Goal: Communication & Community: Share content

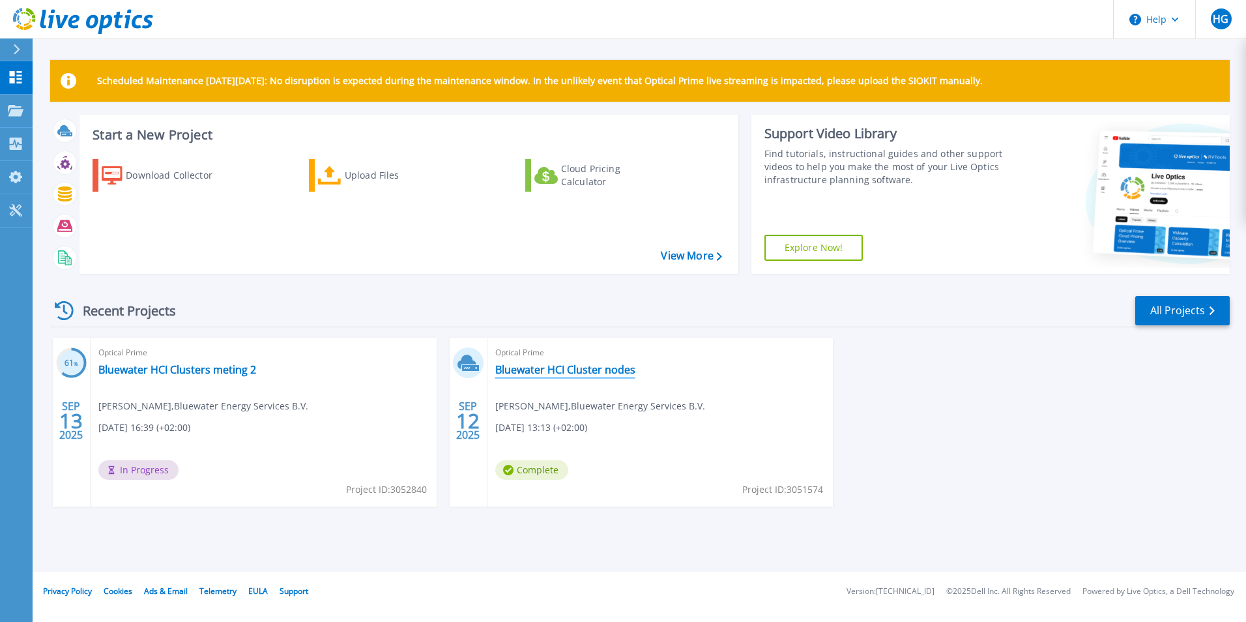
click at [578, 364] on link "Bluewater HCI Cluster nodes" at bounding box center [565, 369] width 140 height 13
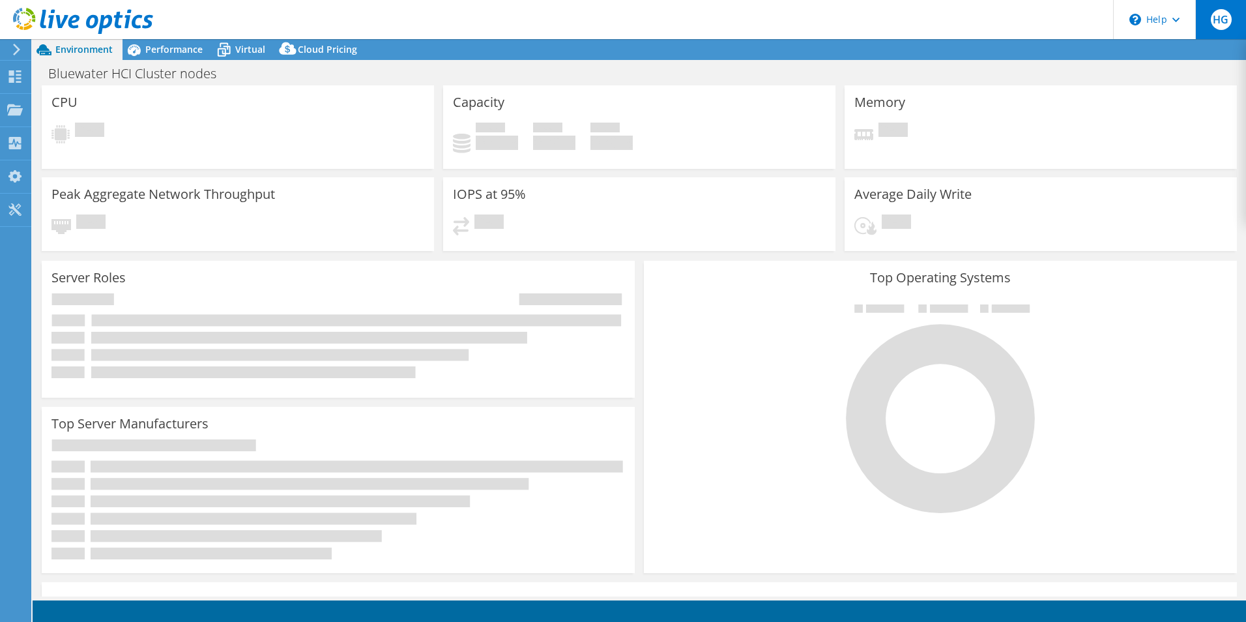
select select "EUFrankfurt"
select select "EUR"
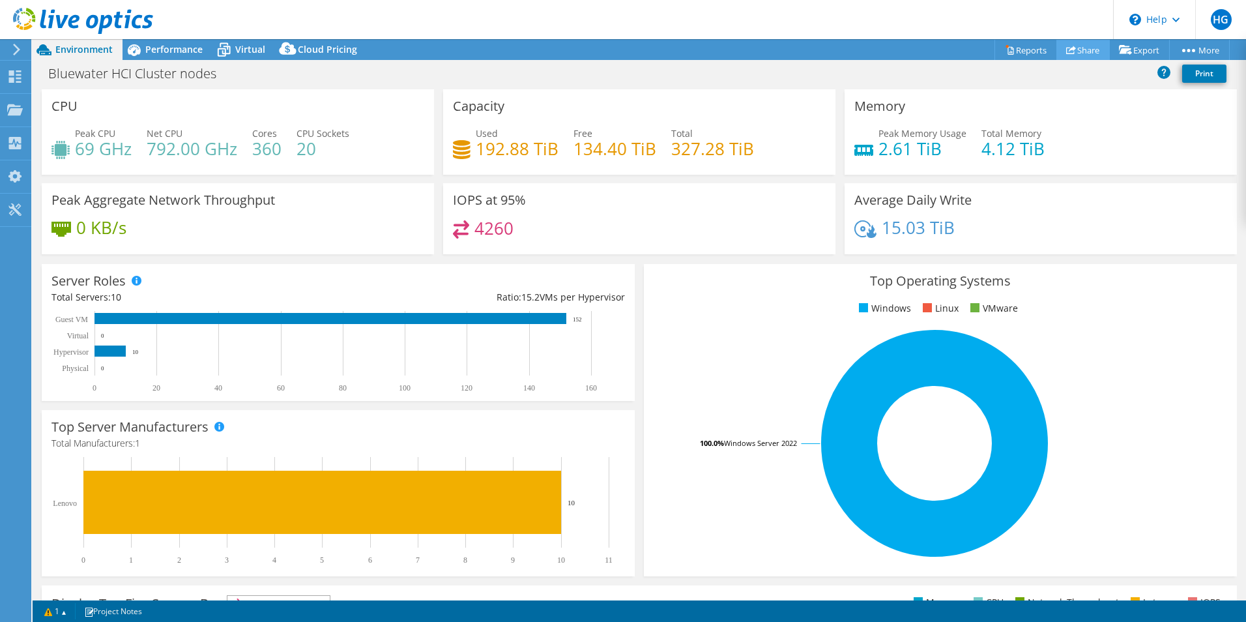
click at [1085, 51] on link "Share" at bounding box center [1083, 50] width 53 height 20
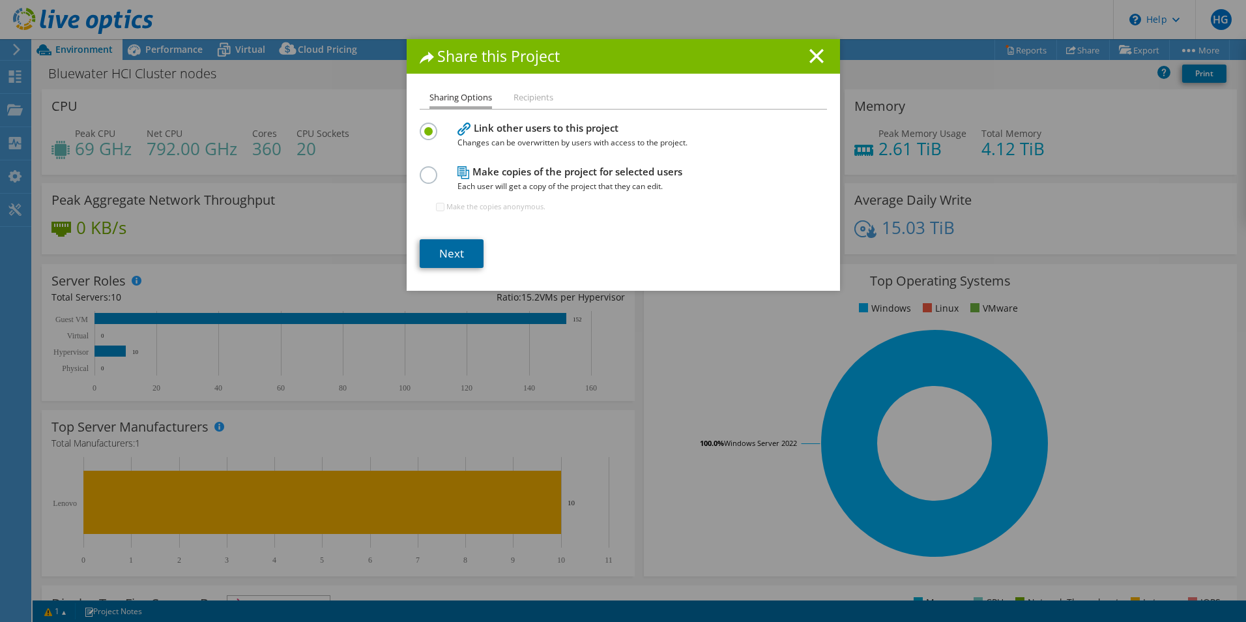
click at [454, 256] on link "Next" at bounding box center [452, 253] width 64 height 29
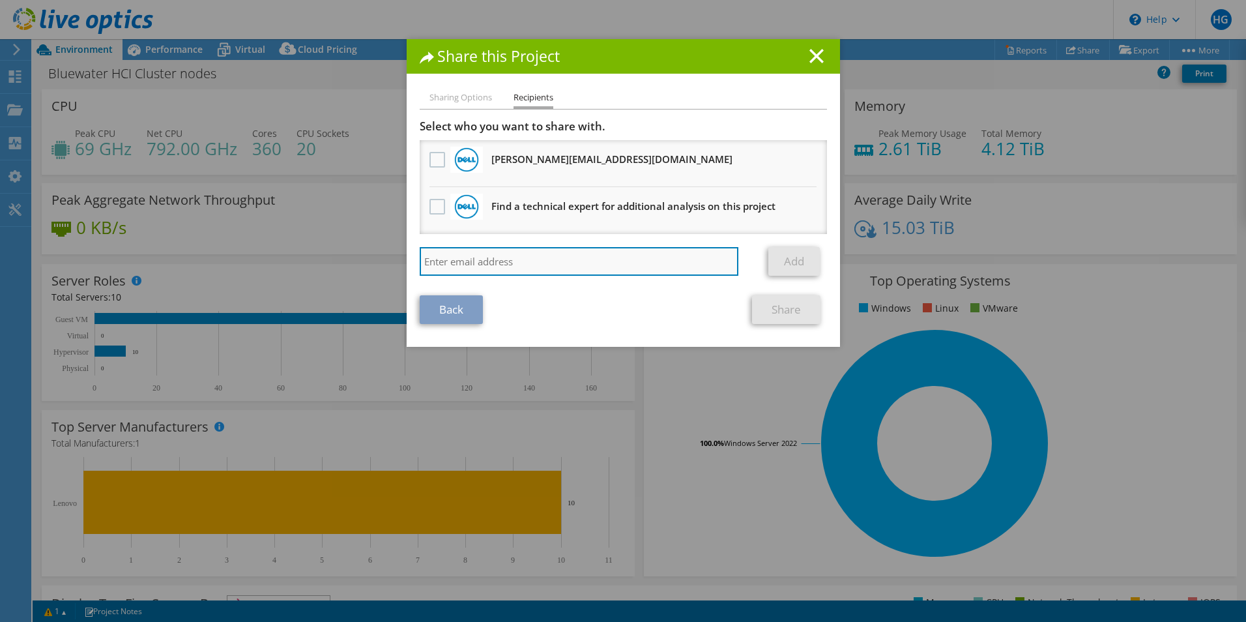
click at [498, 256] on input "search" at bounding box center [579, 261] width 319 height 29
type input "remco.smit@bluewater.com"
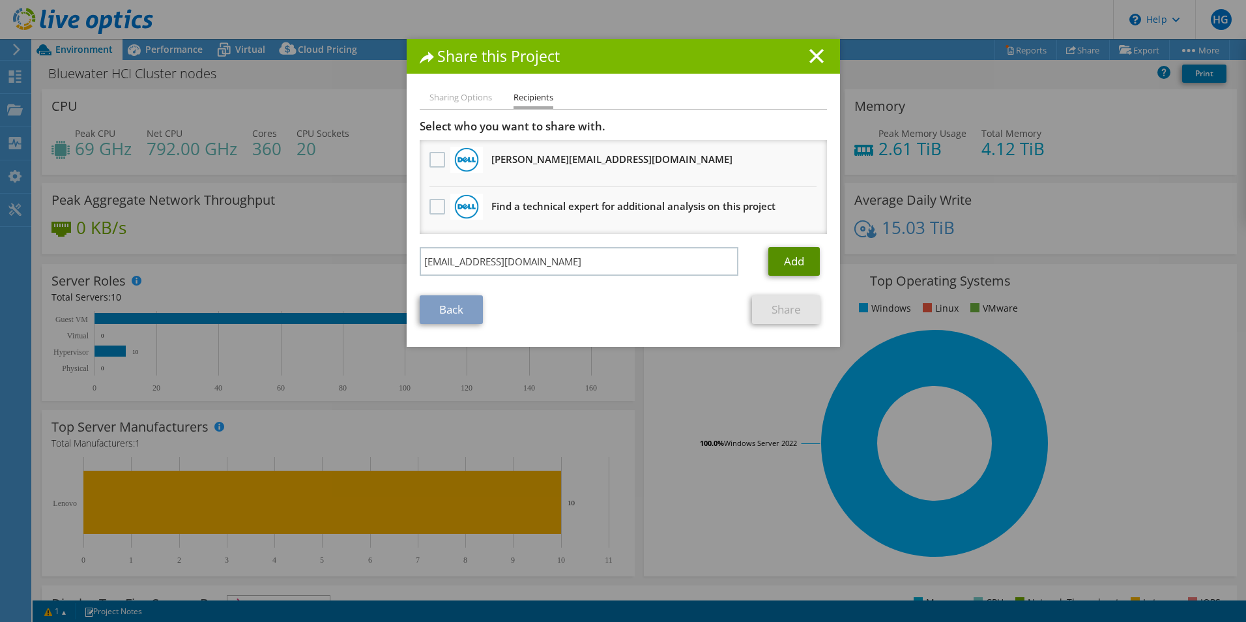
click at [783, 259] on link "Add" at bounding box center [794, 261] width 51 height 29
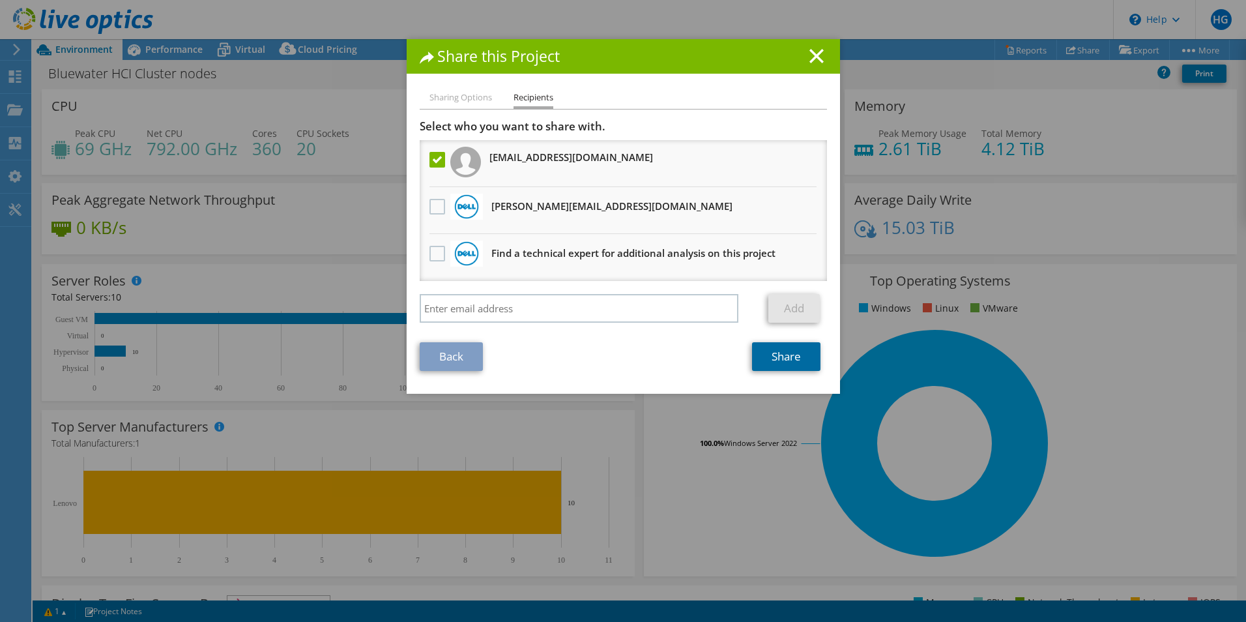
click at [774, 357] on link "Share" at bounding box center [786, 356] width 68 height 29
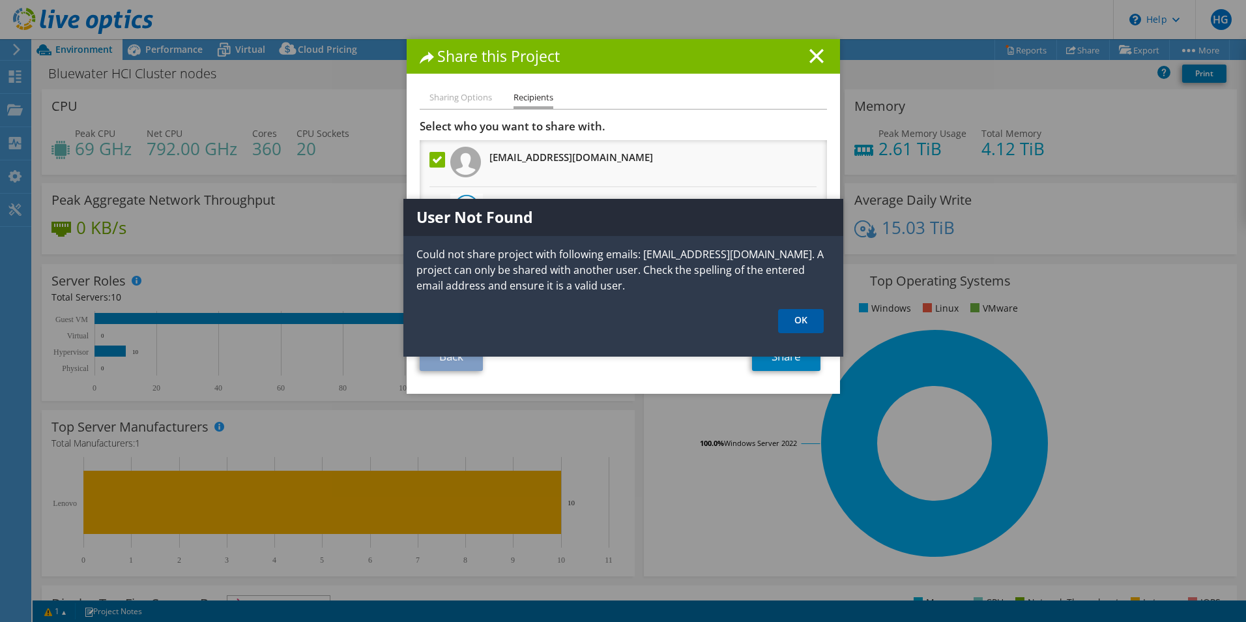
click at [796, 317] on link "OK" at bounding box center [801, 321] width 46 height 24
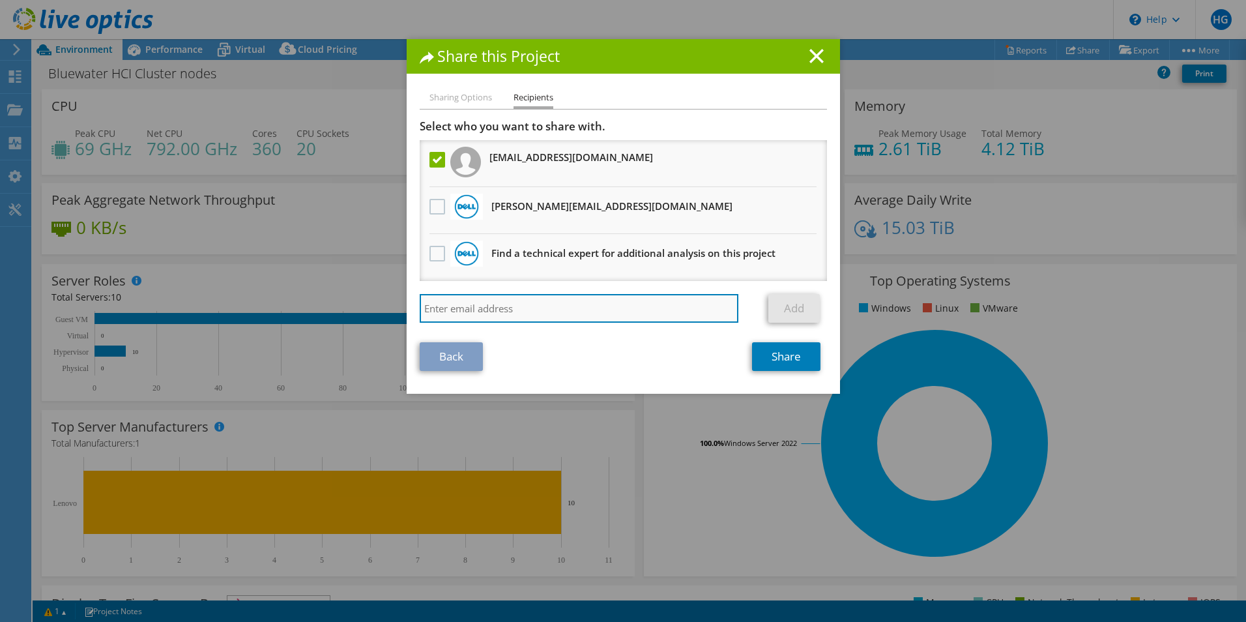
click at [525, 308] on input "search" at bounding box center [579, 308] width 319 height 29
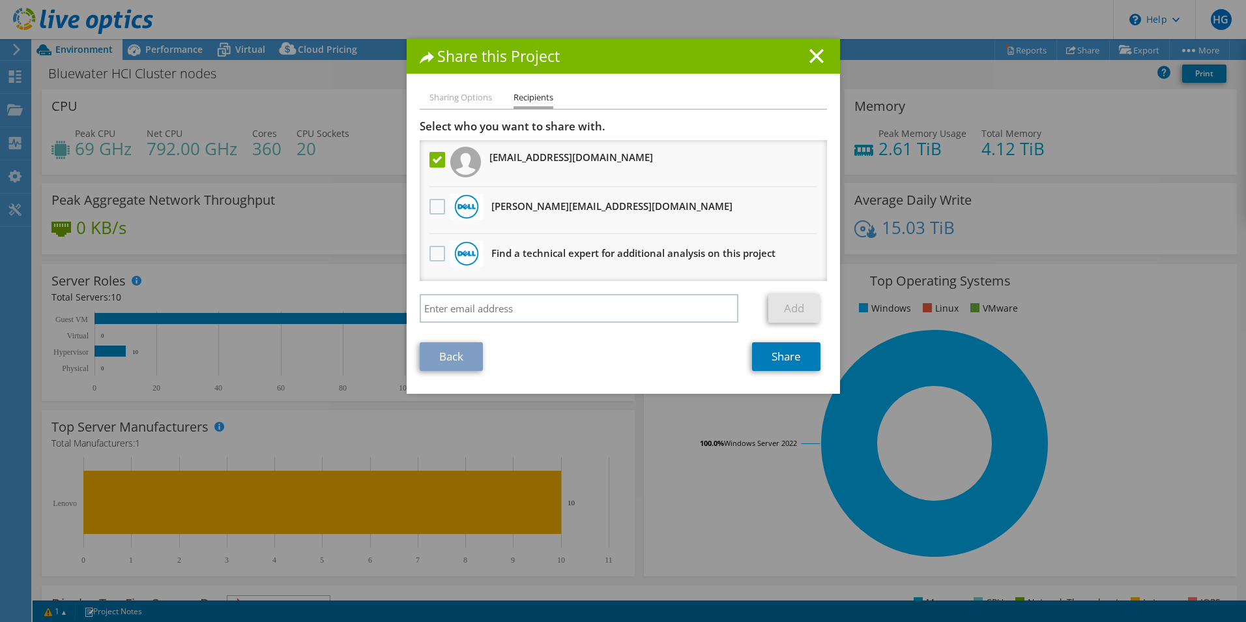
click at [431, 159] on label at bounding box center [439, 160] width 19 height 16
click at [0, 0] on input "checkbox" at bounding box center [0, 0] width 0 height 0
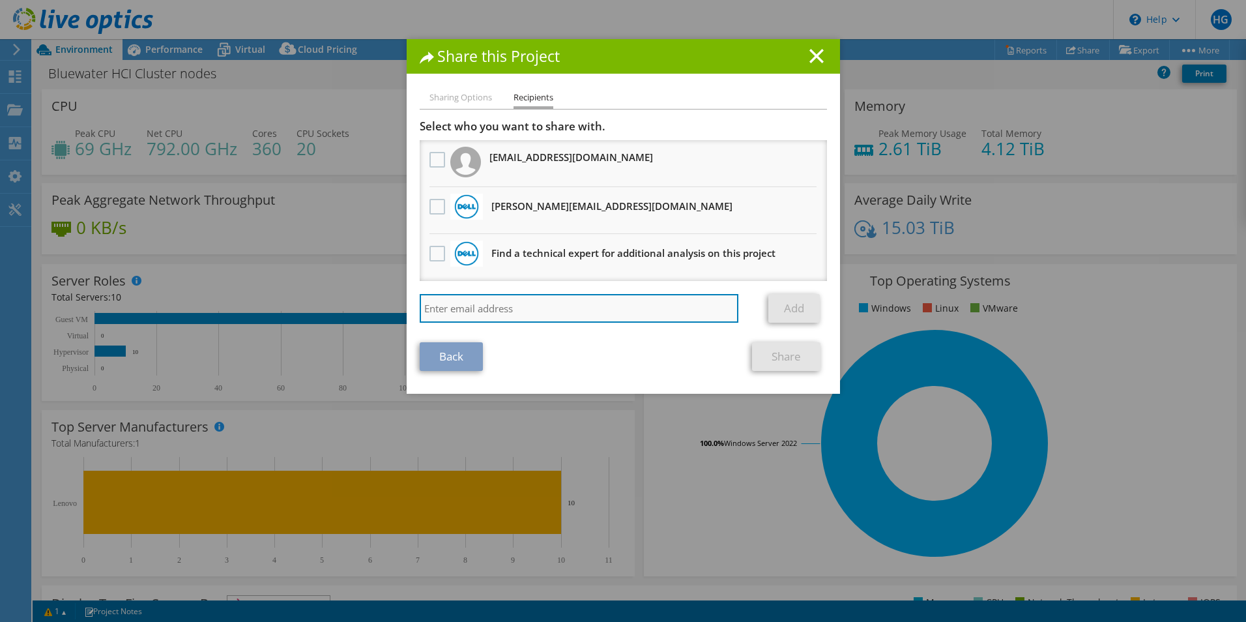
click at [467, 306] on input "search" at bounding box center [579, 308] width 319 height 29
click at [505, 295] on input "search" at bounding box center [579, 308] width 319 height 29
click at [484, 313] on input "search" at bounding box center [579, 308] width 319 height 29
type input "feddo.dejong@bluewater.com"
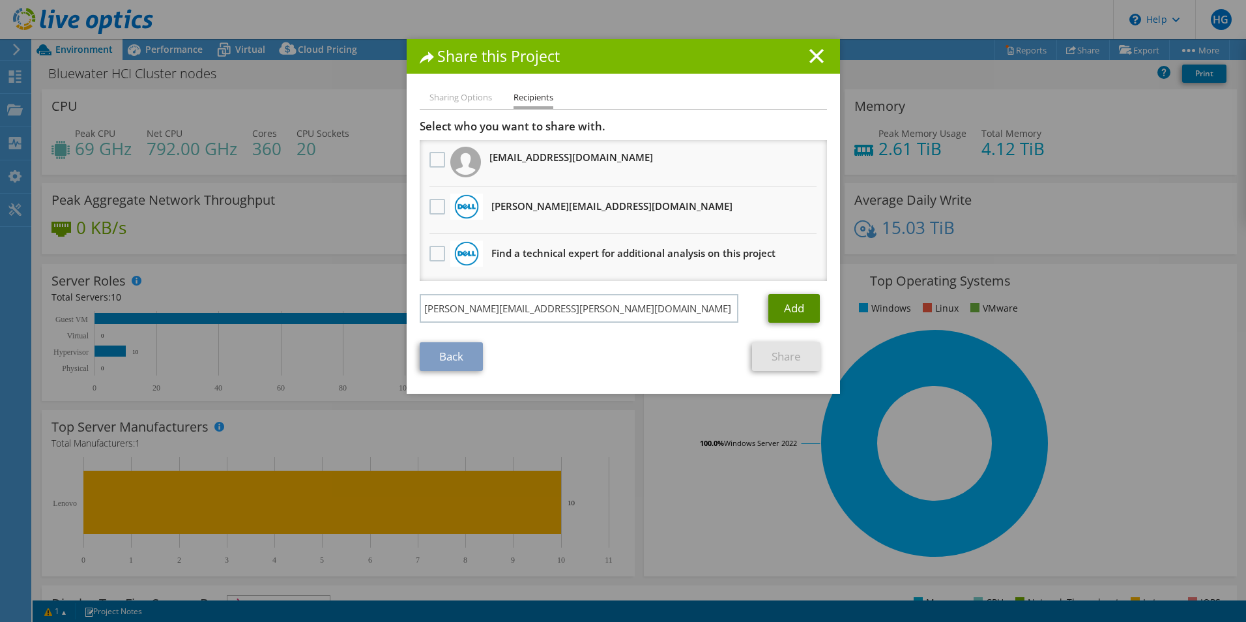
click at [804, 312] on link "Add" at bounding box center [794, 308] width 51 height 29
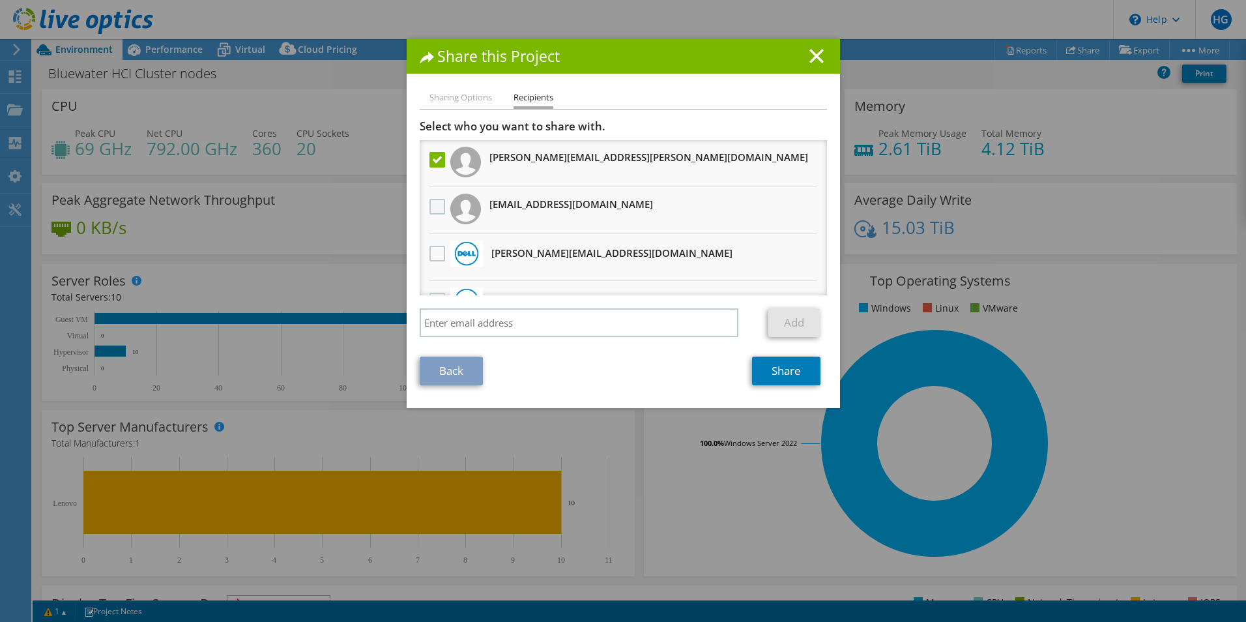
click at [438, 209] on label at bounding box center [439, 207] width 19 height 16
click at [0, 0] on input "checkbox" at bounding box center [0, 0] width 0 height 0
click at [785, 368] on link "Share" at bounding box center [786, 371] width 68 height 29
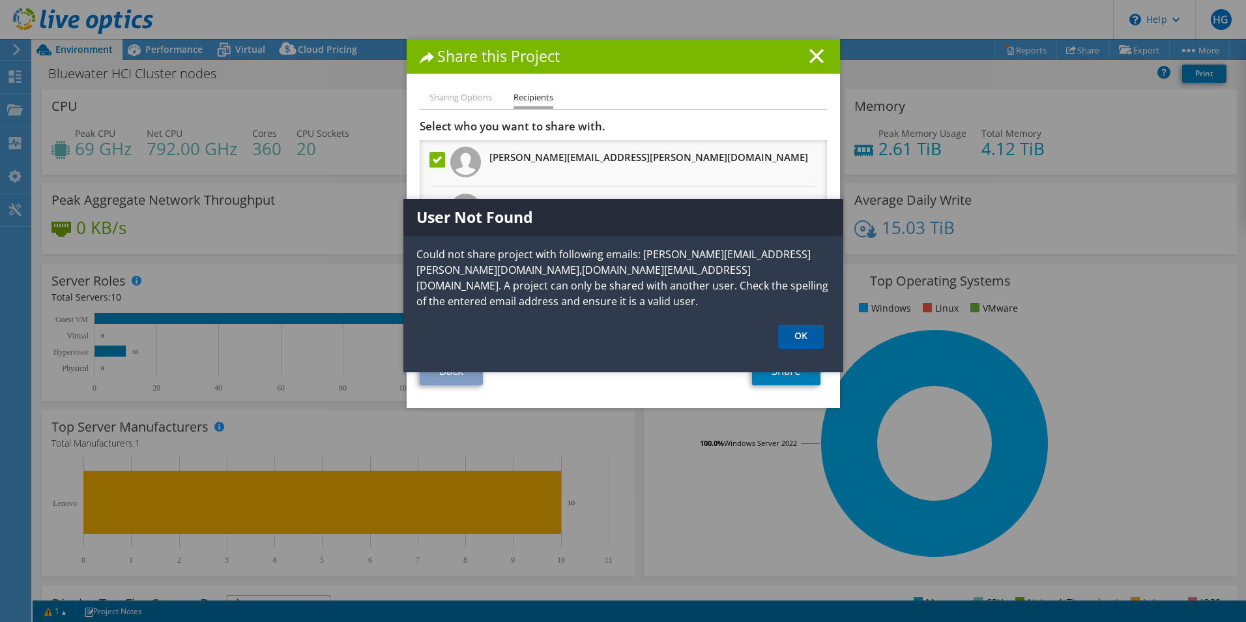
click at [800, 337] on link "OK" at bounding box center [801, 337] width 46 height 24
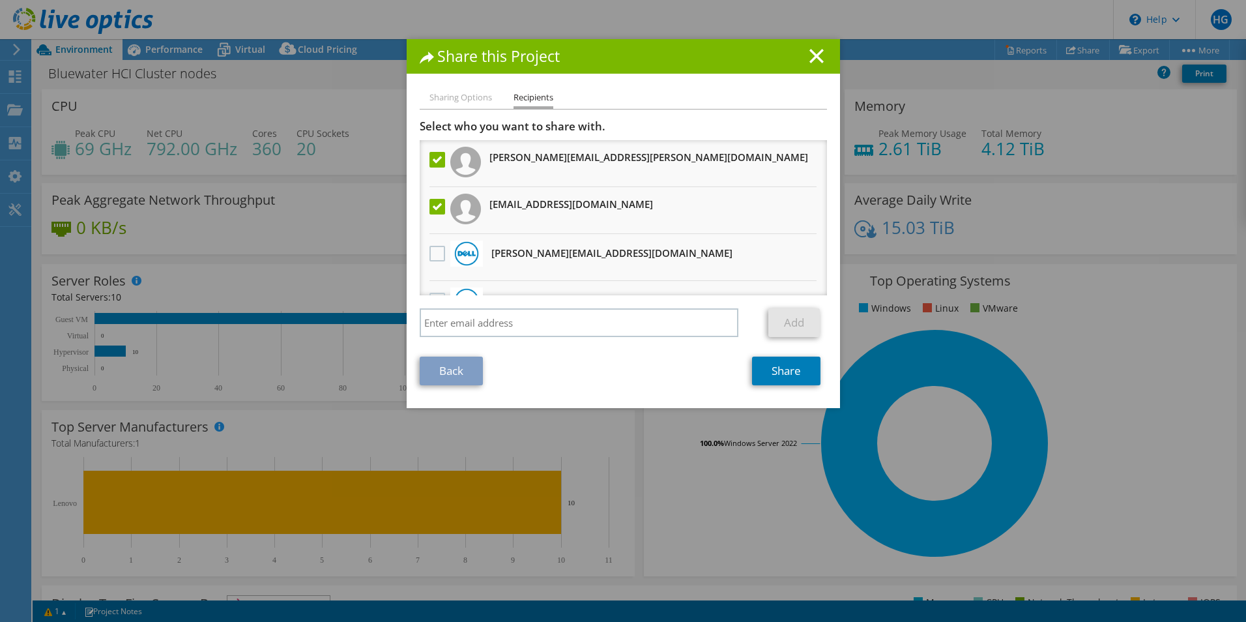
click at [434, 209] on label at bounding box center [439, 207] width 19 height 16
click at [0, 0] on input "checkbox" at bounding box center [0, 0] width 0 height 0
click at [435, 160] on label at bounding box center [439, 160] width 19 height 16
click at [0, 0] on input "checkbox" at bounding box center [0, 0] width 0 height 0
click at [437, 368] on link "Back" at bounding box center [451, 371] width 63 height 29
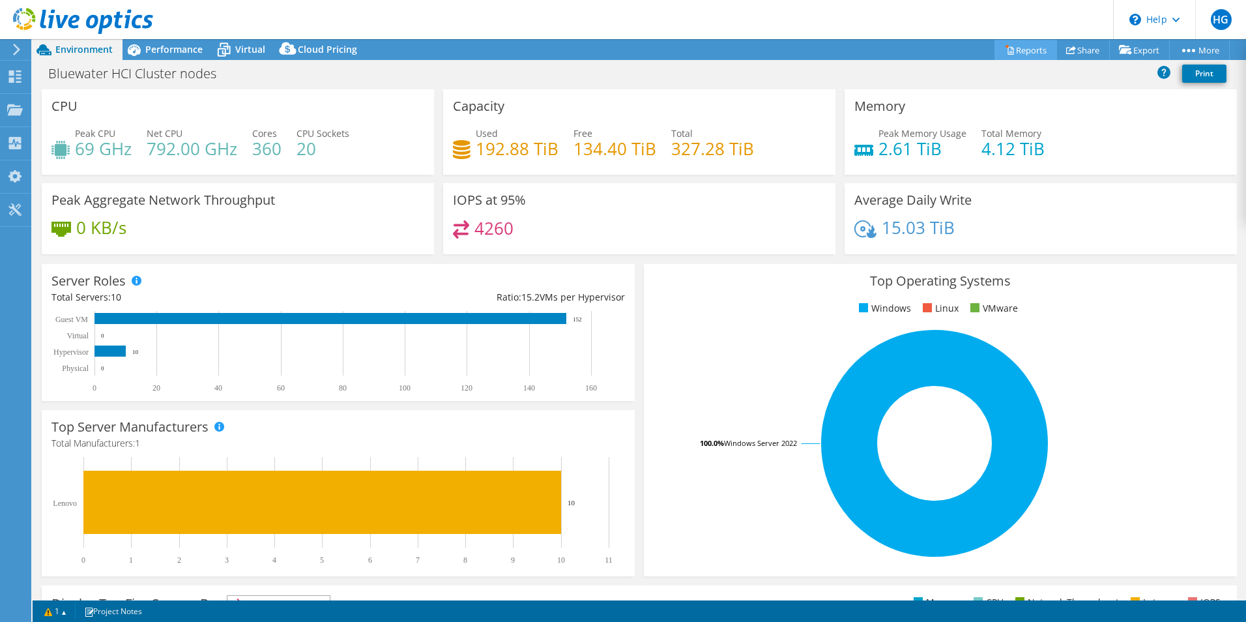
click at [1014, 50] on link "Reports" at bounding box center [1026, 50] width 63 height 20
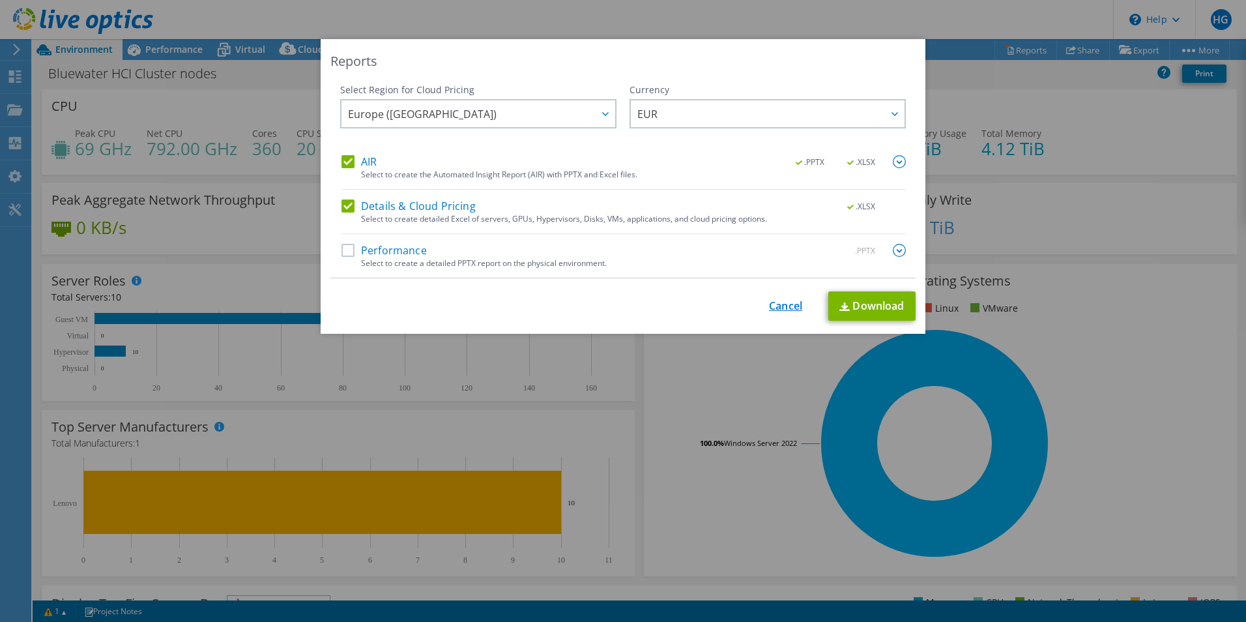
click at [789, 302] on link "Cancel" at bounding box center [785, 306] width 33 height 12
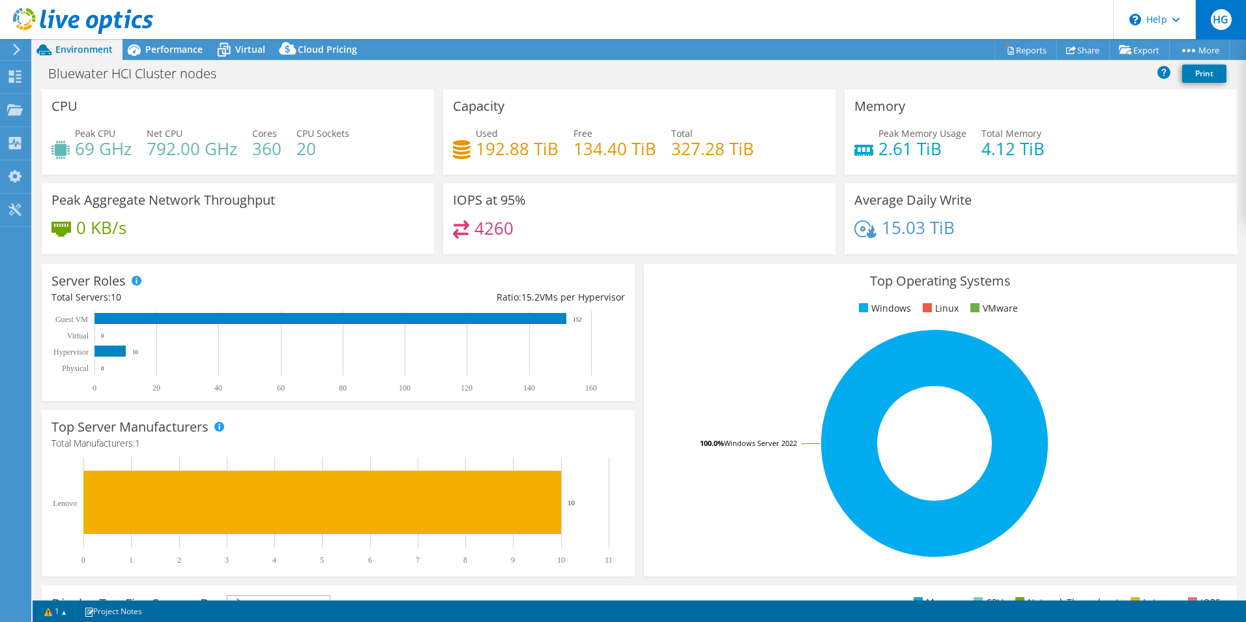
click at [1221, 16] on span "HG" at bounding box center [1221, 19] width 21 height 21
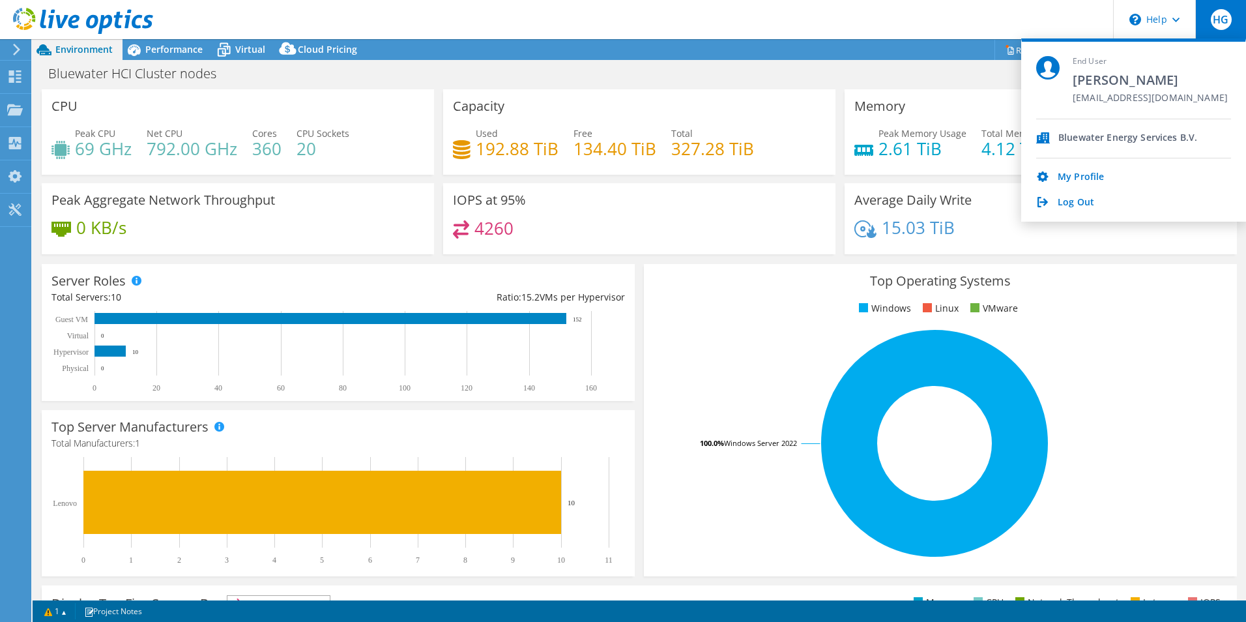
click at [1221, 17] on span "HG" at bounding box center [1221, 19] width 21 height 21
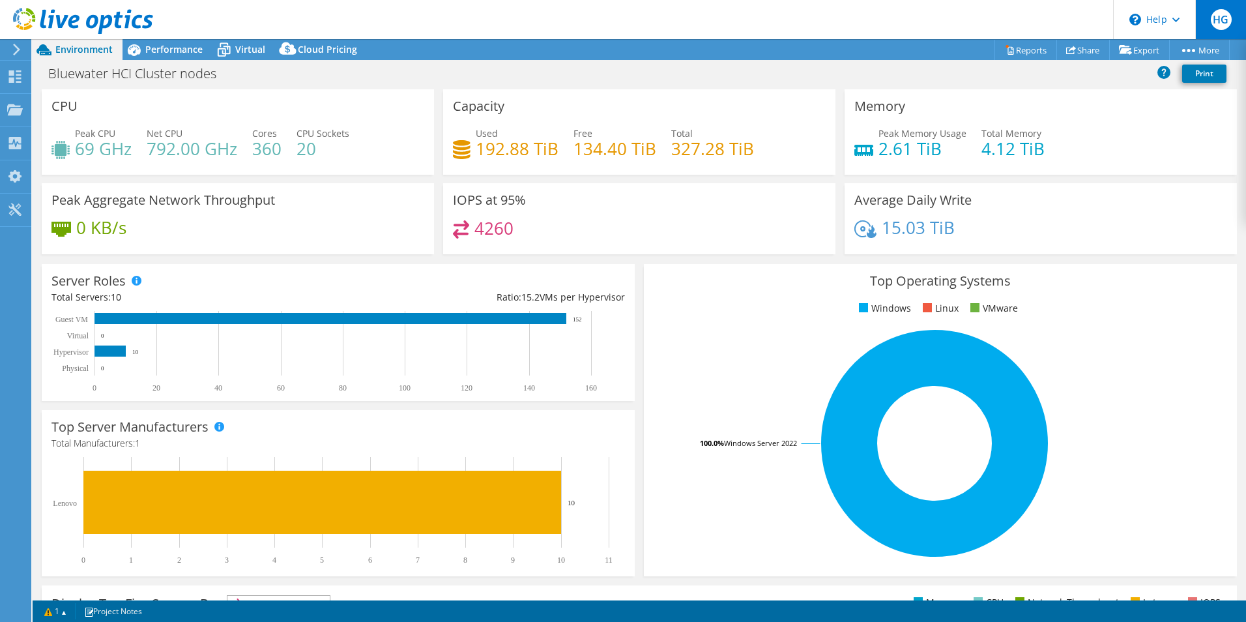
click at [1221, 17] on span "HG" at bounding box center [1221, 19] width 21 height 21
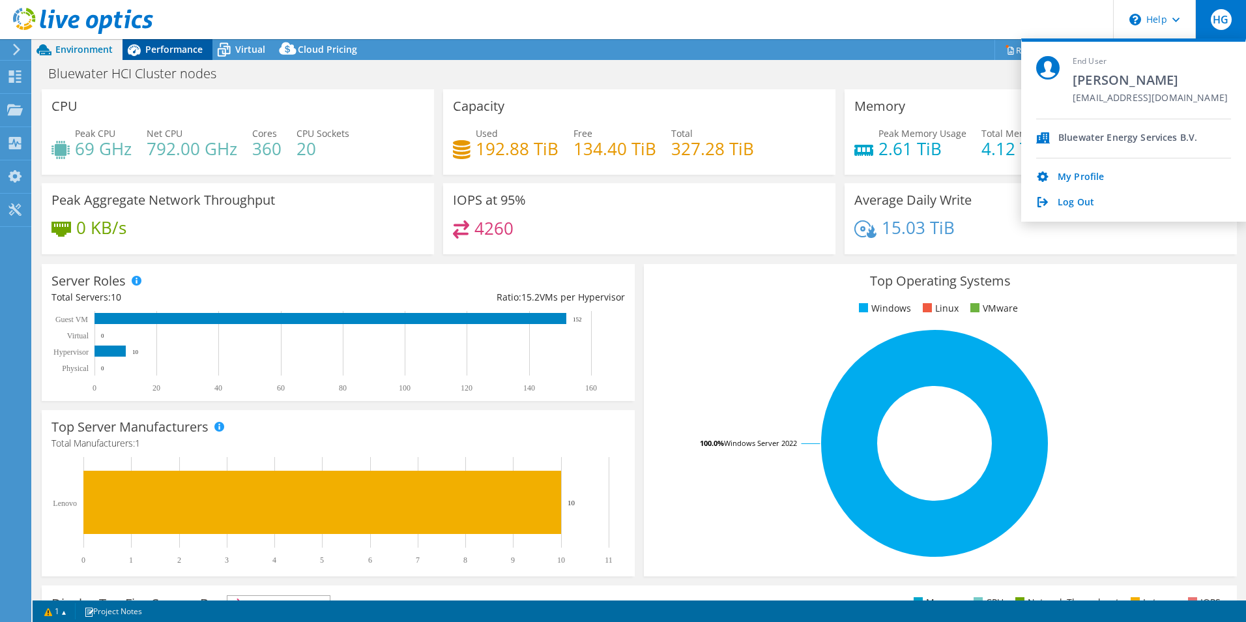
click at [170, 50] on span "Performance" at bounding box center [173, 49] width 57 height 12
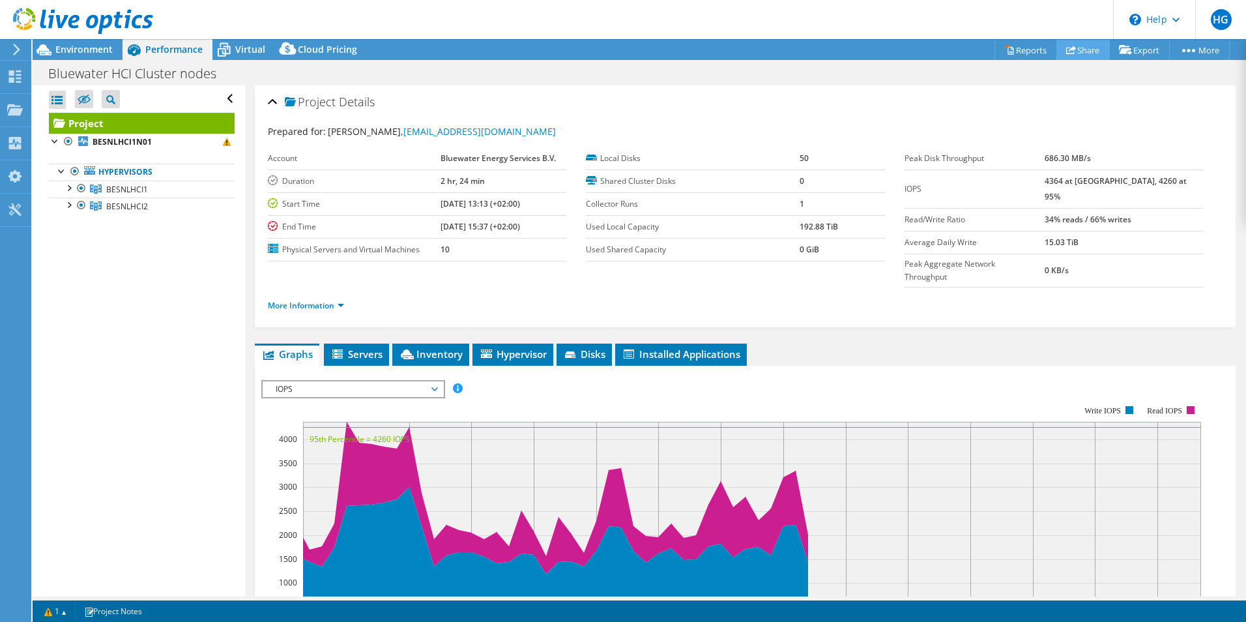
click at [1085, 44] on link "Share" at bounding box center [1083, 50] width 53 height 20
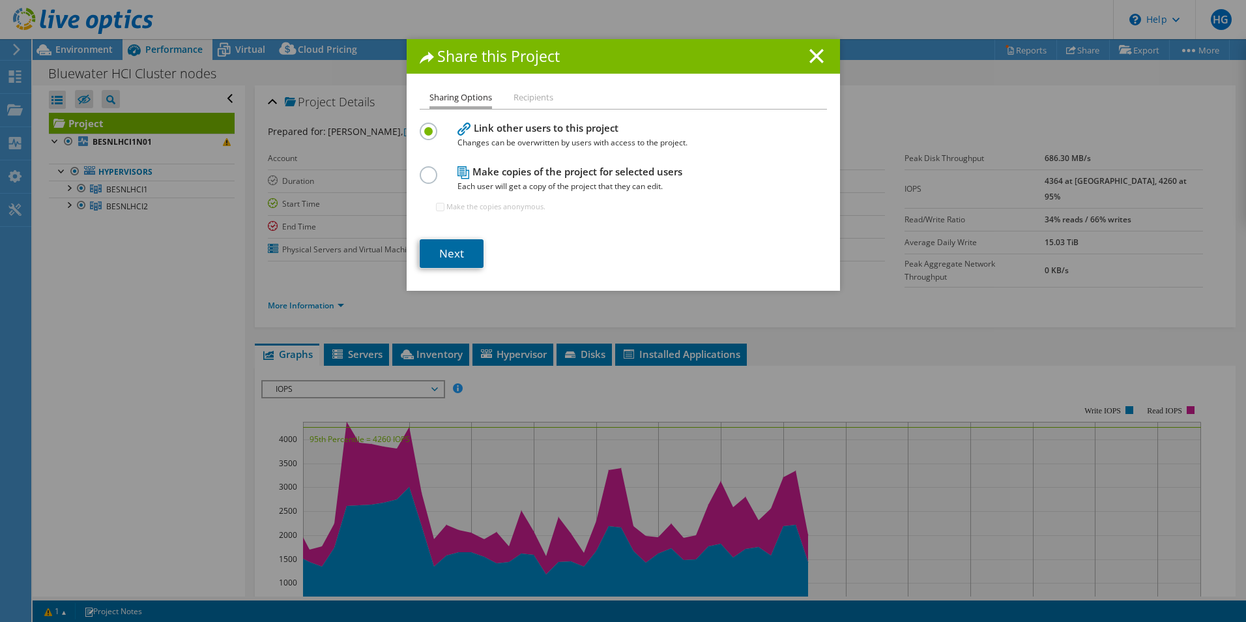
click at [452, 251] on link "Next" at bounding box center [452, 253] width 64 height 29
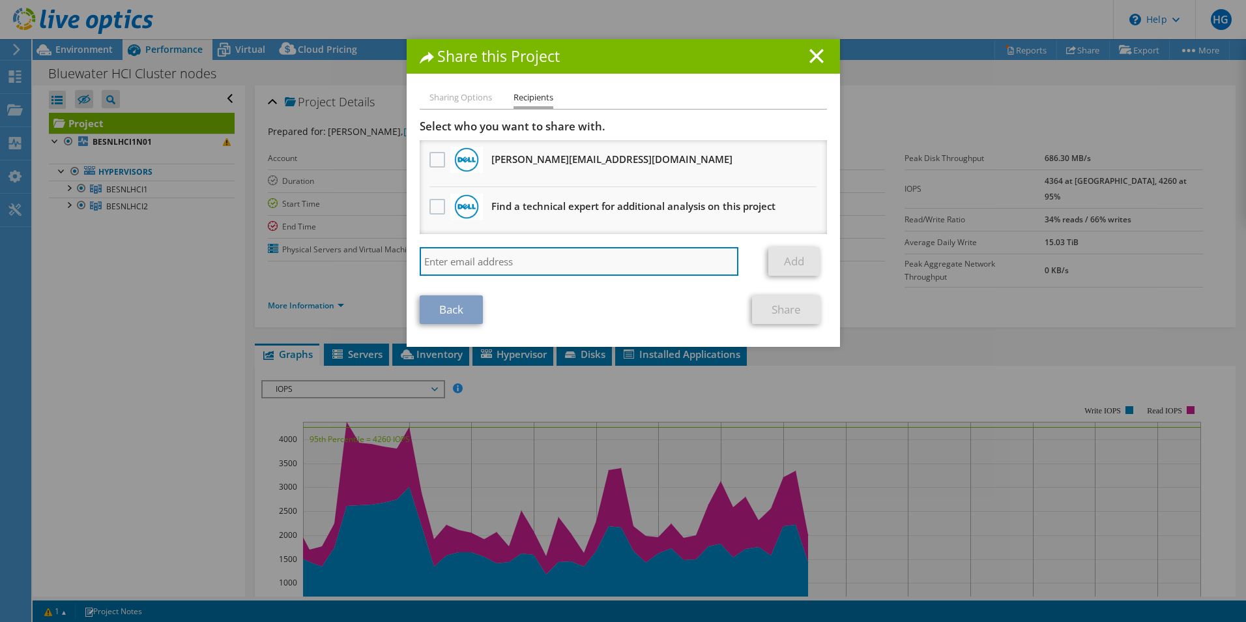
click at [533, 263] on input "search" at bounding box center [579, 261] width 319 height 29
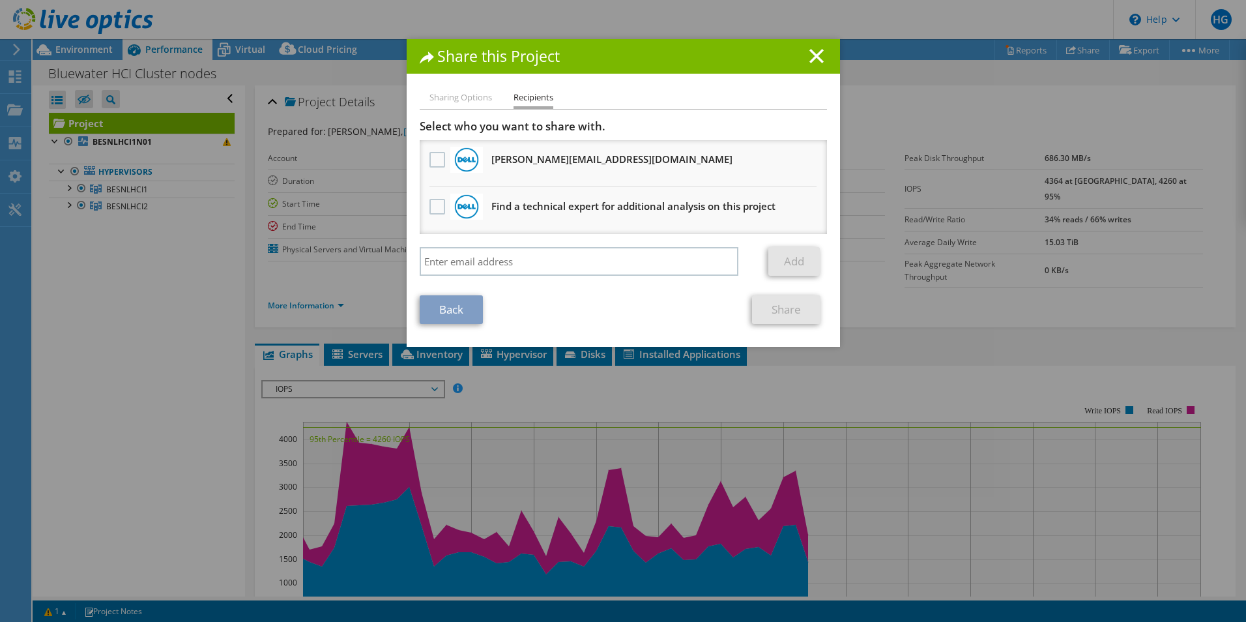
click at [476, 100] on li "Sharing Options" at bounding box center [461, 98] width 63 height 16
click at [811, 58] on line at bounding box center [816, 56] width 13 height 13
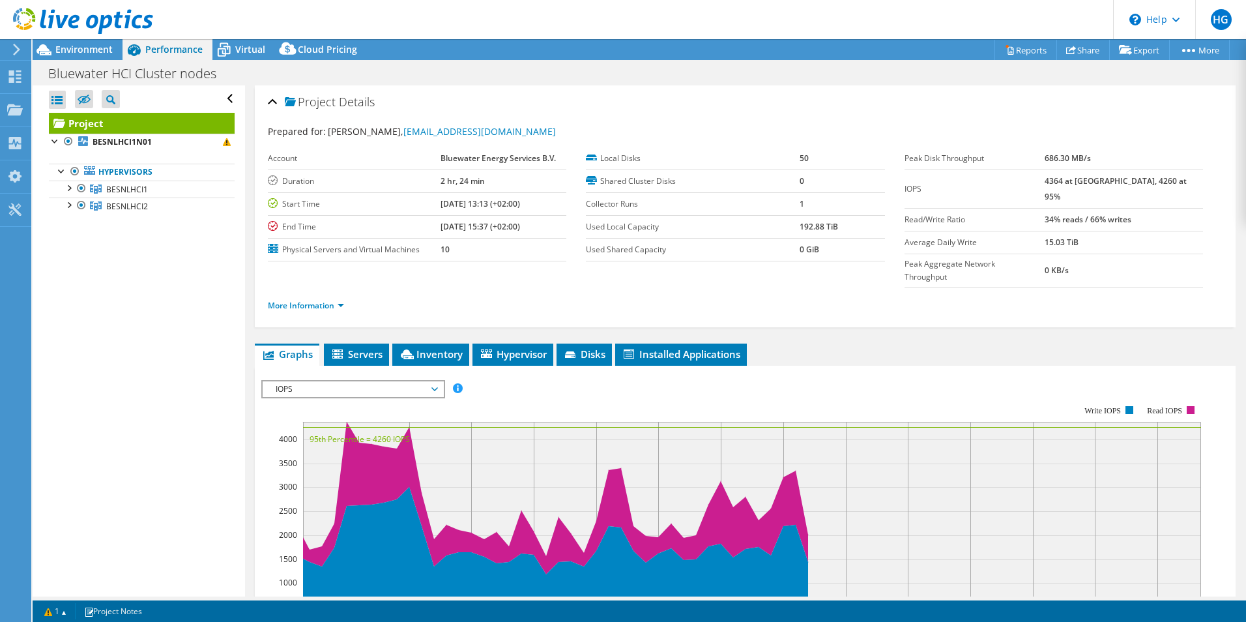
click at [83, 21] on icon at bounding box center [83, 21] width 140 height 27
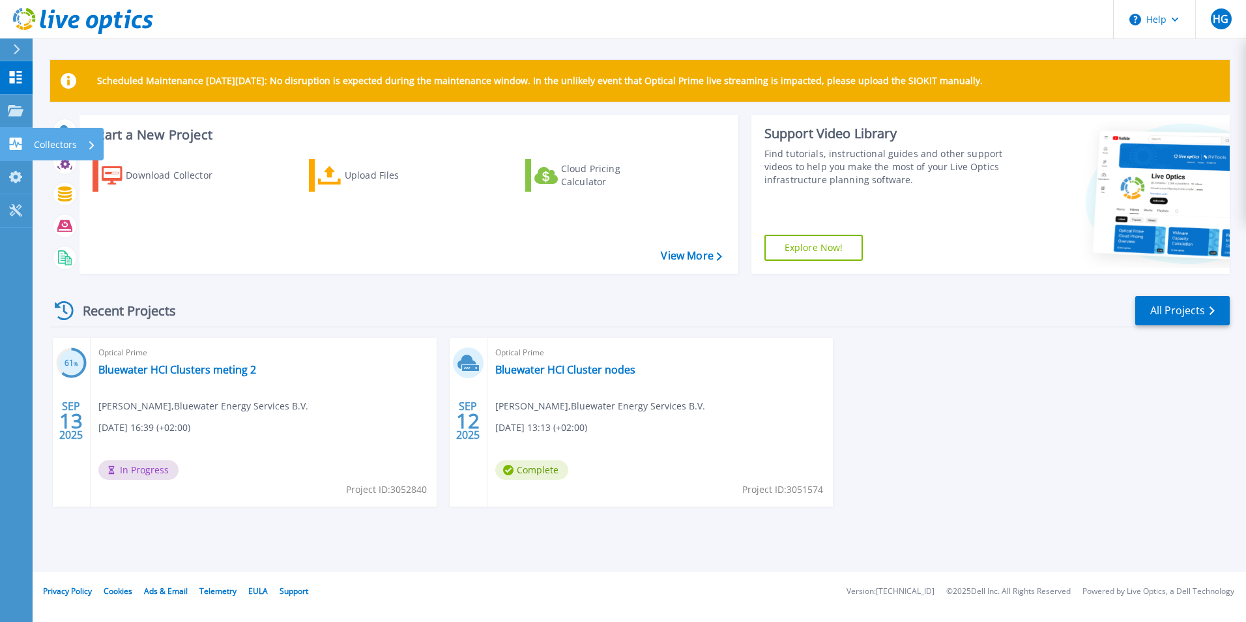
click at [65, 139] on p "Collectors" at bounding box center [55, 145] width 43 height 34
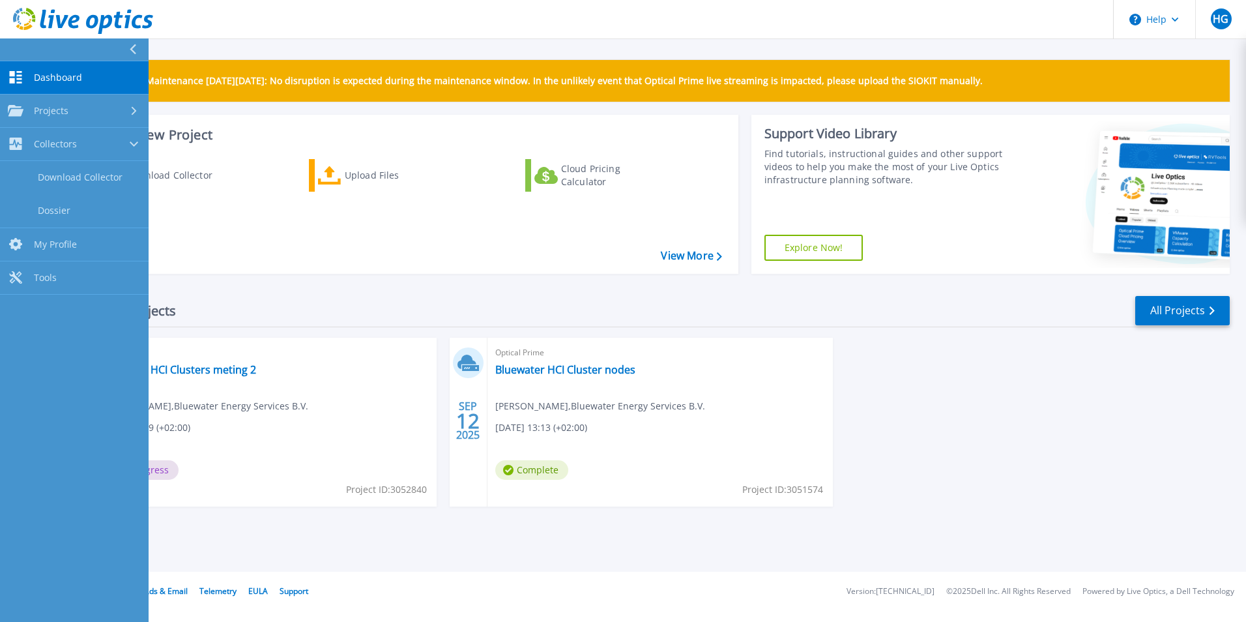
click at [272, 232] on div "Download Collector Upload Files Cloud Pricing Calculator" at bounding box center [407, 208] width 650 height 119
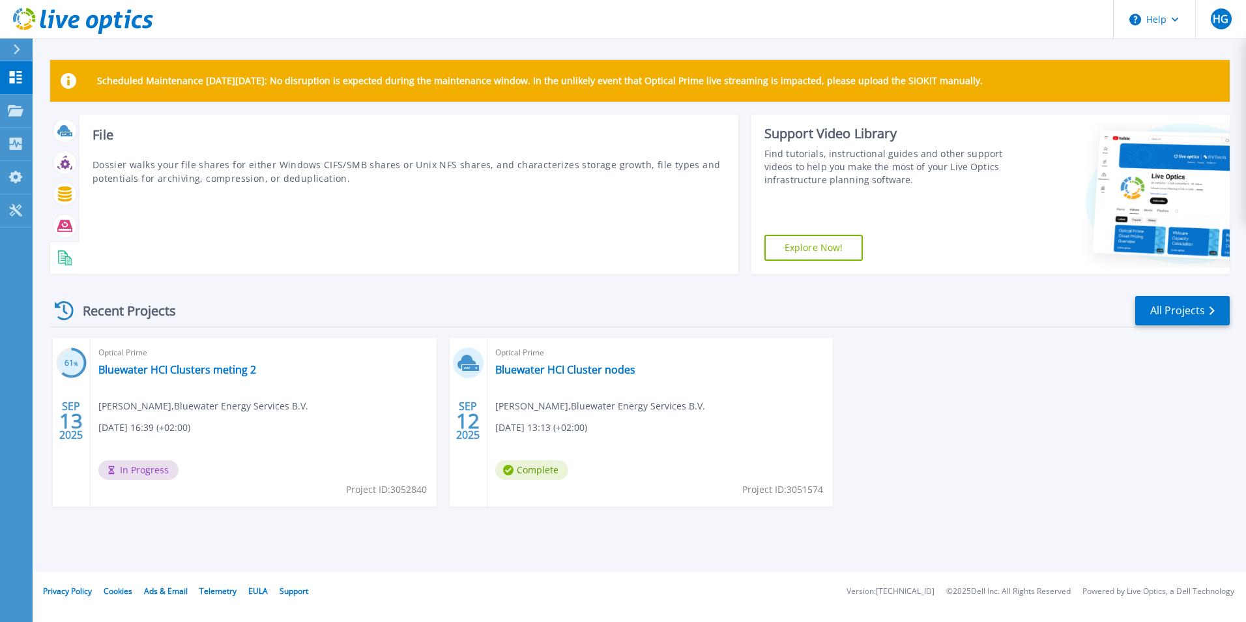
click at [71, 267] on div at bounding box center [64, 257] width 23 height 23
click at [69, 257] on icon at bounding box center [68, 260] width 7 height 9
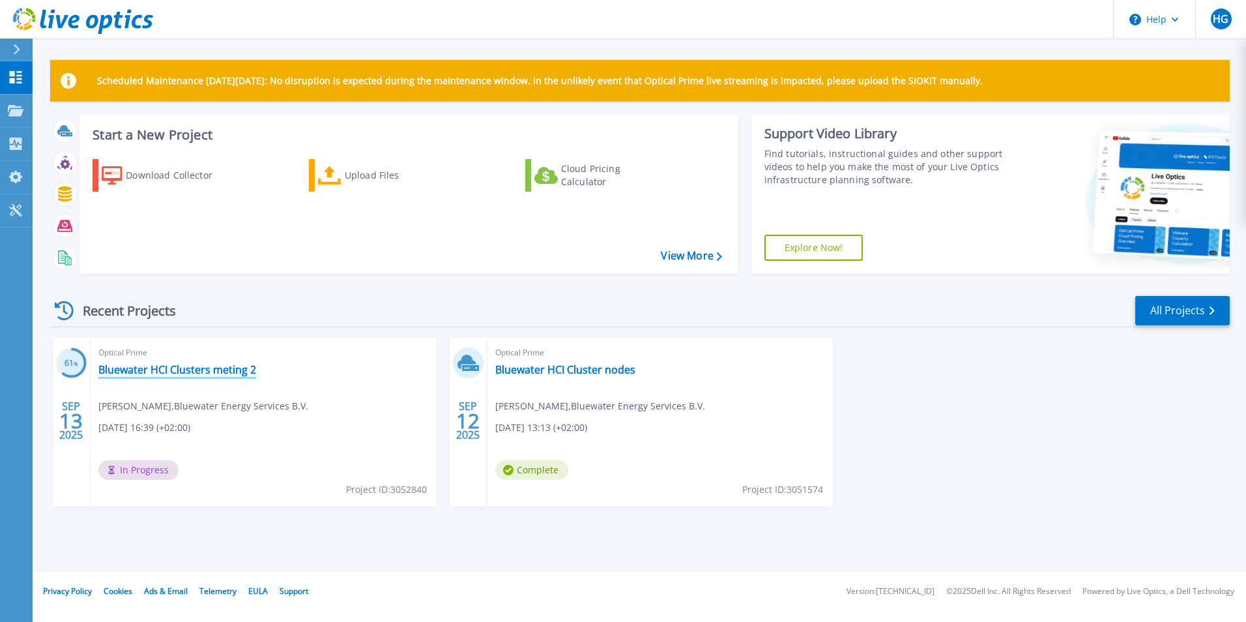
click at [220, 368] on link "Bluewater HCI Clusters meting 2" at bounding box center [177, 369] width 158 height 13
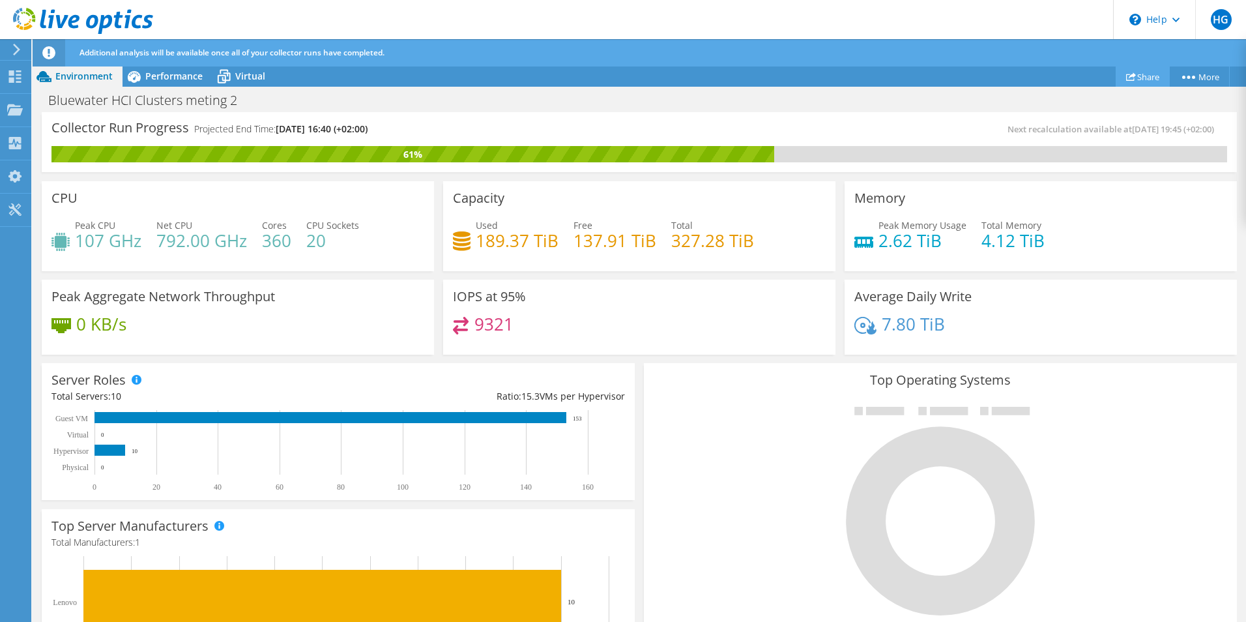
click at [1149, 76] on link "Share" at bounding box center [1143, 76] width 54 height 20
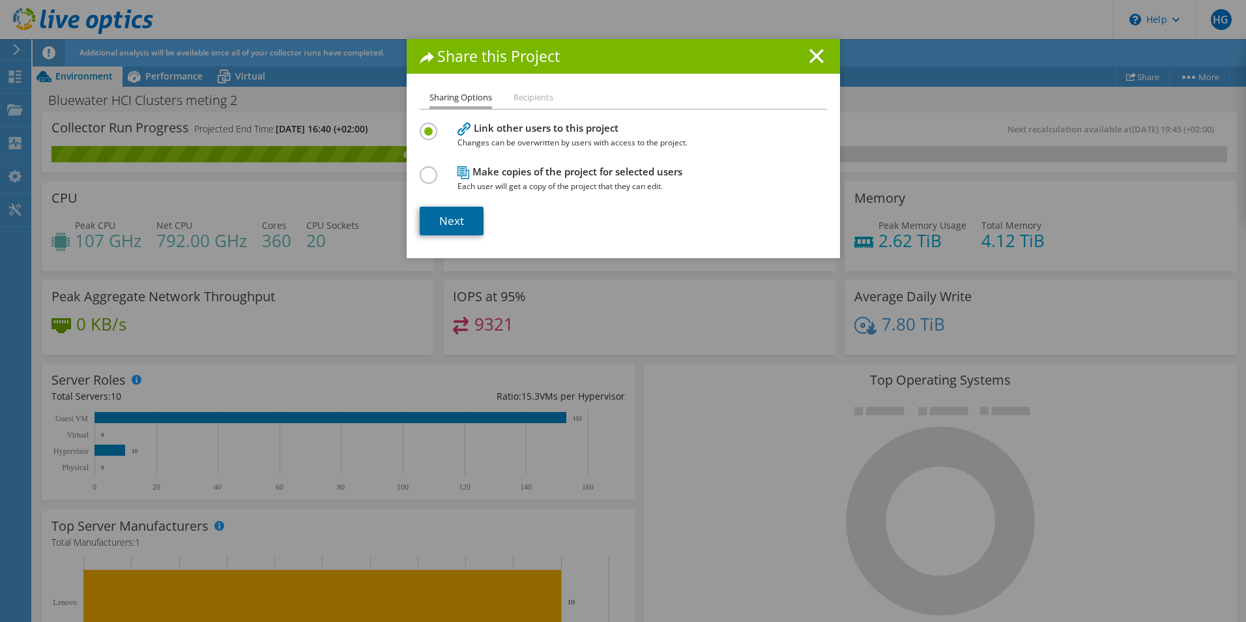
click at [445, 220] on link "Next" at bounding box center [452, 221] width 64 height 29
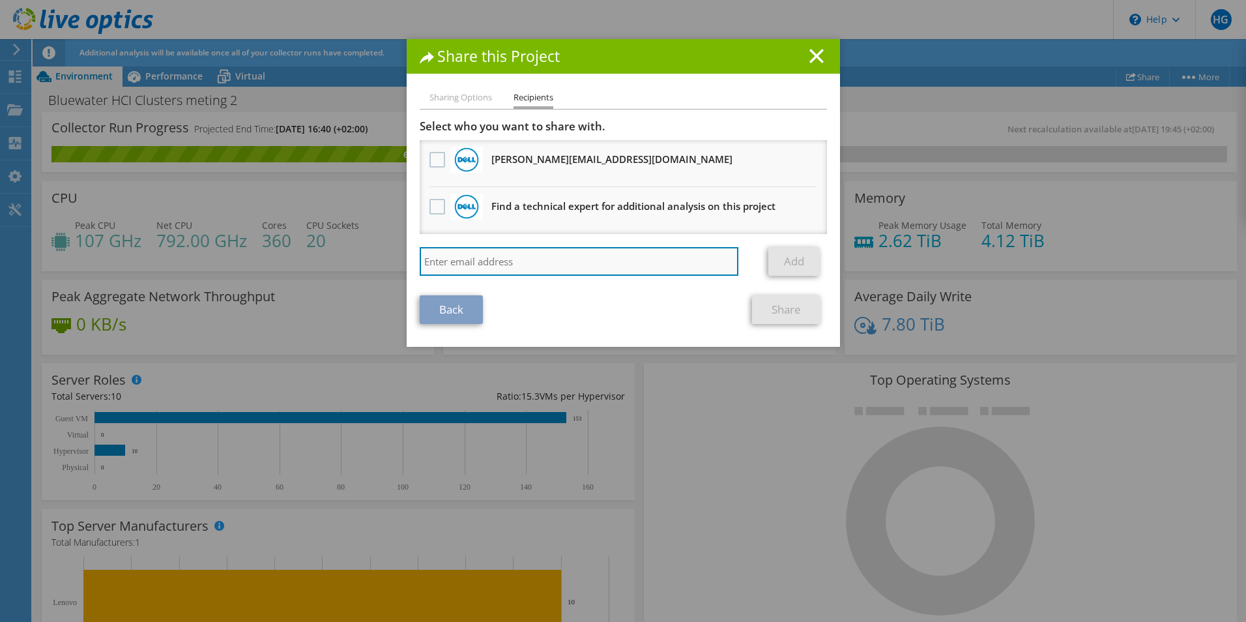
click at [506, 263] on input "search" at bounding box center [579, 261] width 319 height 29
type input "feddo.dejong@bluewater.com"
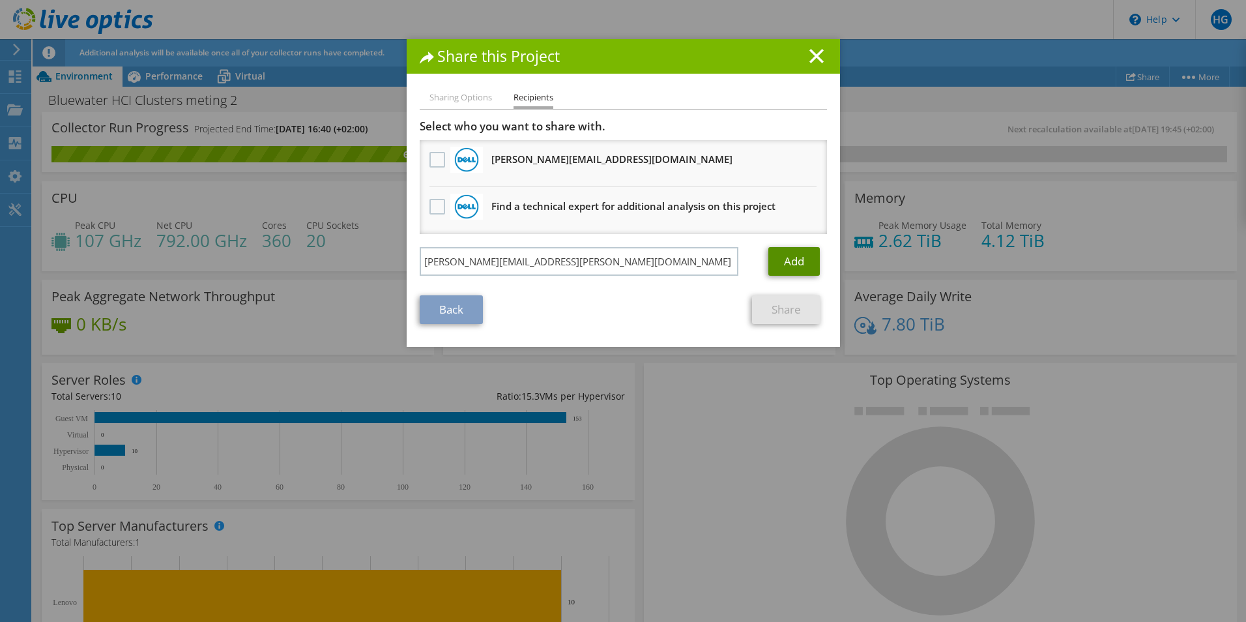
click at [785, 263] on link "Add" at bounding box center [794, 261] width 51 height 29
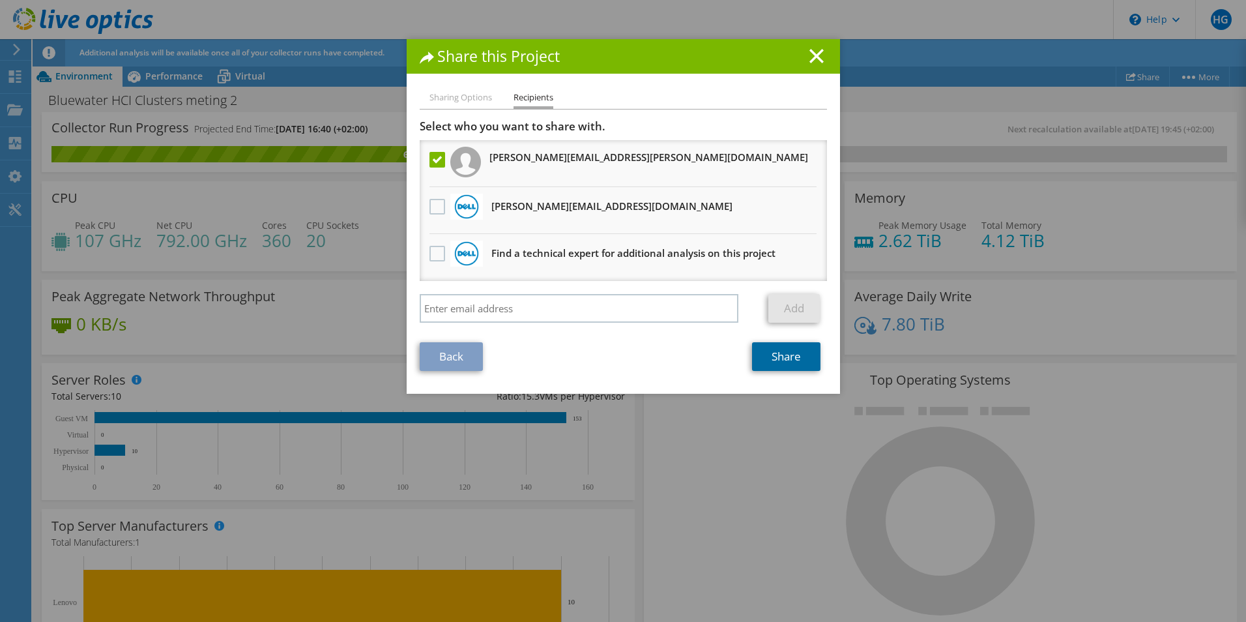
click at [797, 360] on link "Share" at bounding box center [786, 356] width 68 height 29
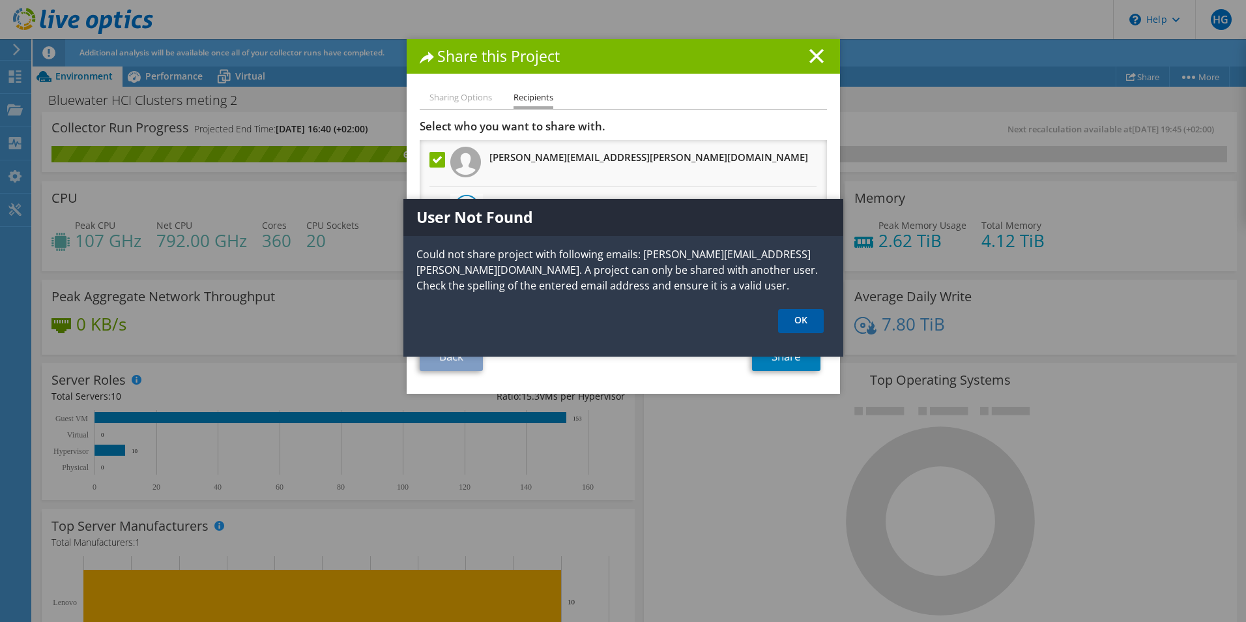
click at [815, 321] on link "OK" at bounding box center [801, 321] width 46 height 24
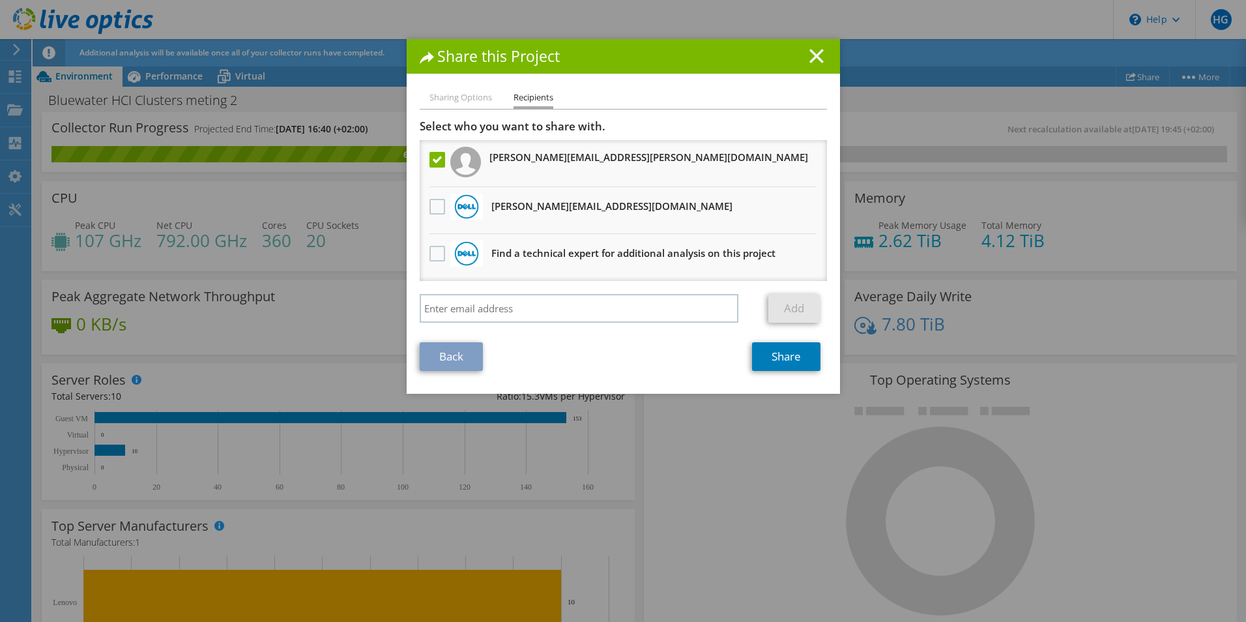
click at [813, 56] on line at bounding box center [816, 56] width 13 height 13
